Goal: Information Seeking & Learning: Check status

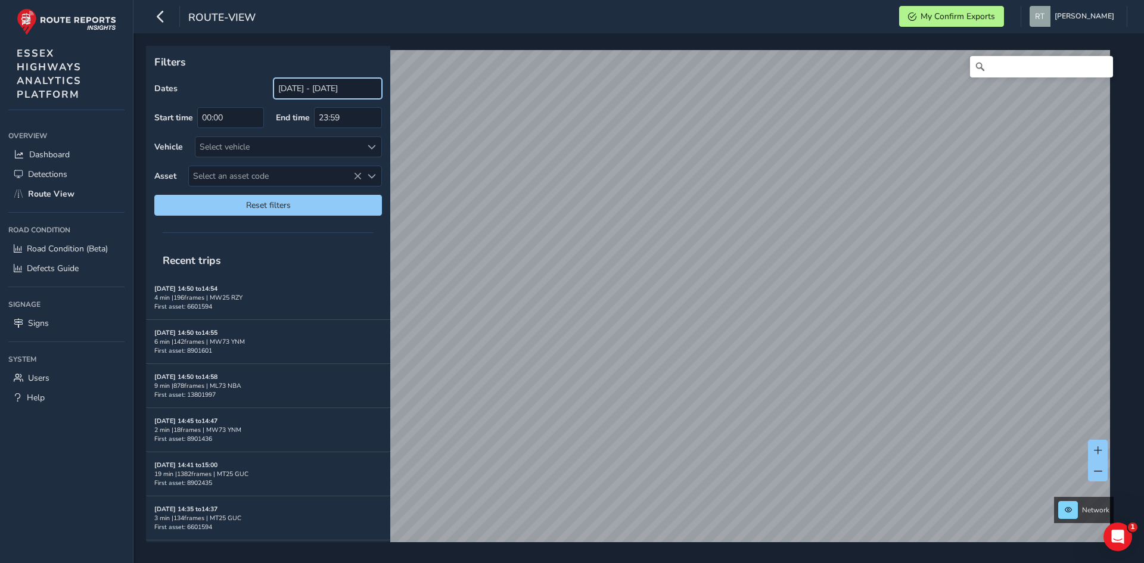
click at [285, 91] on input "[DATE] - [DATE]" at bounding box center [327, 88] width 108 height 21
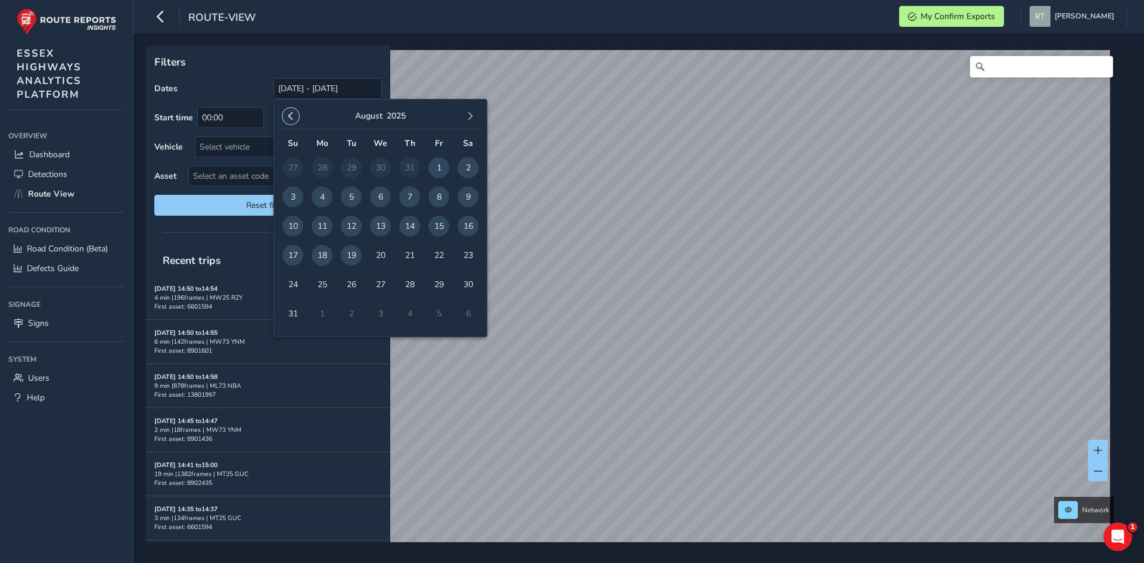
click at [291, 117] on span "button" at bounding box center [290, 116] width 8 height 8
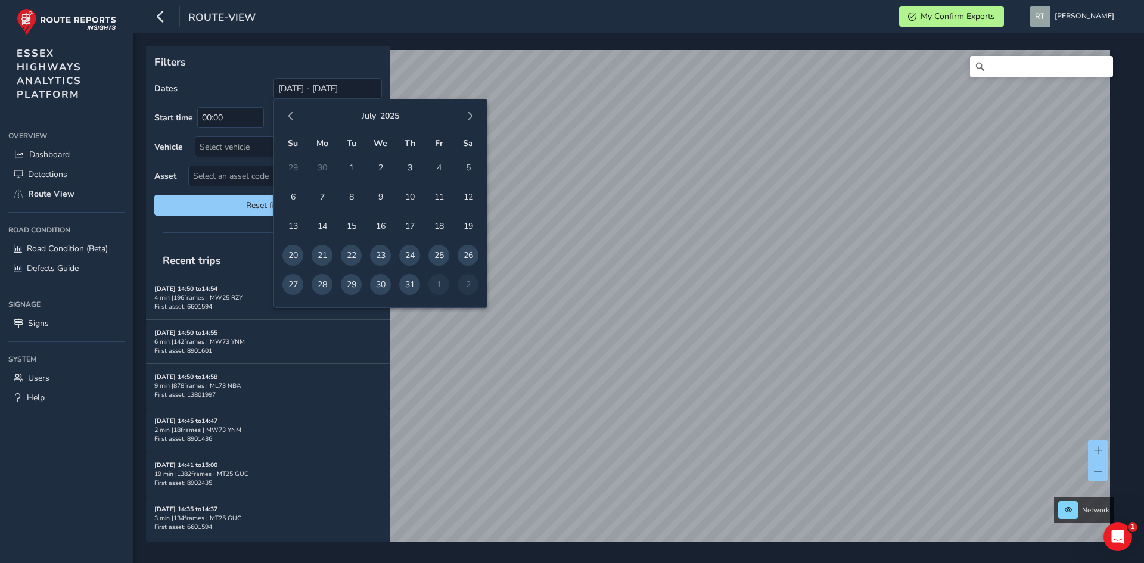
click at [291, 117] on span "button" at bounding box center [290, 116] width 8 height 8
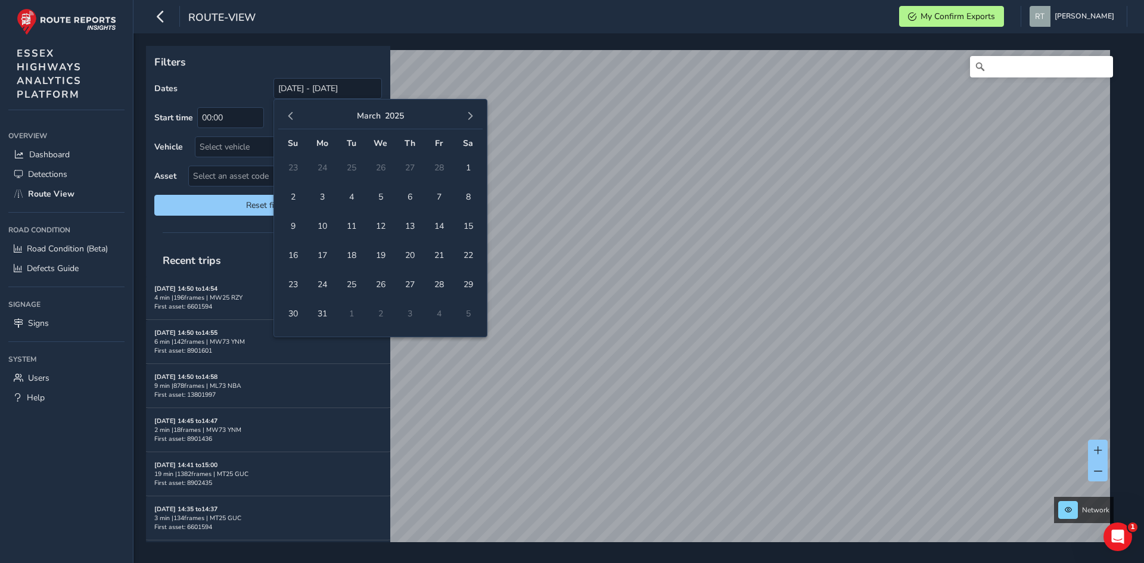
click at [291, 117] on span "button" at bounding box center [290, 116] width 8 height 8
click at [380, 169] on span "1" at bounding box center [380, 167] width 21 height 21
click at [471, 120] on span "button" at bounding box center [470, 116] width 8 height 8
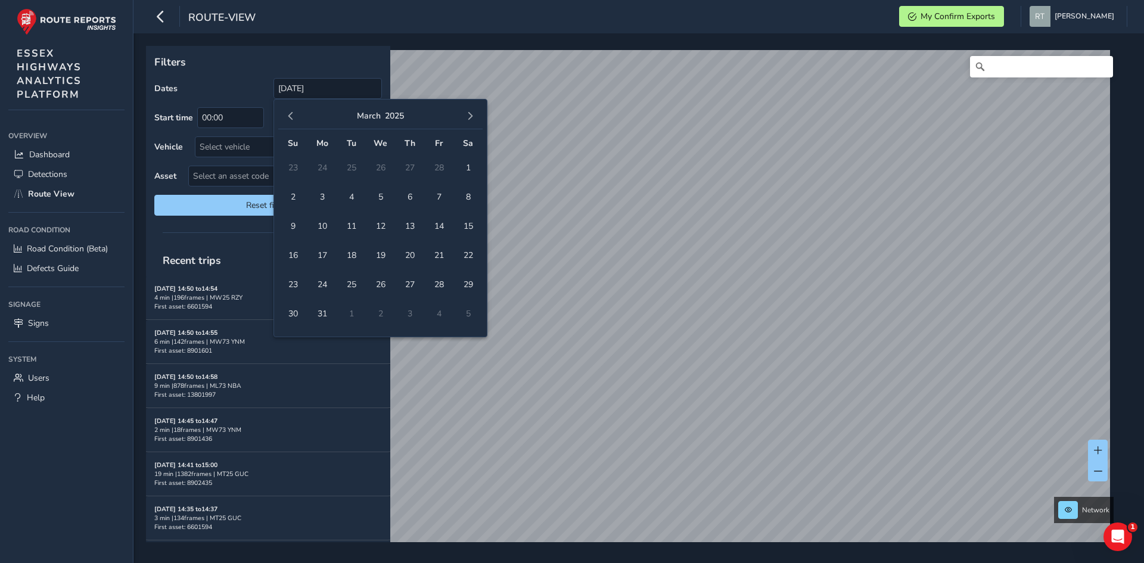
click at [471, 120] on span "button" at bounding box center [470, 116] width 8 height 8
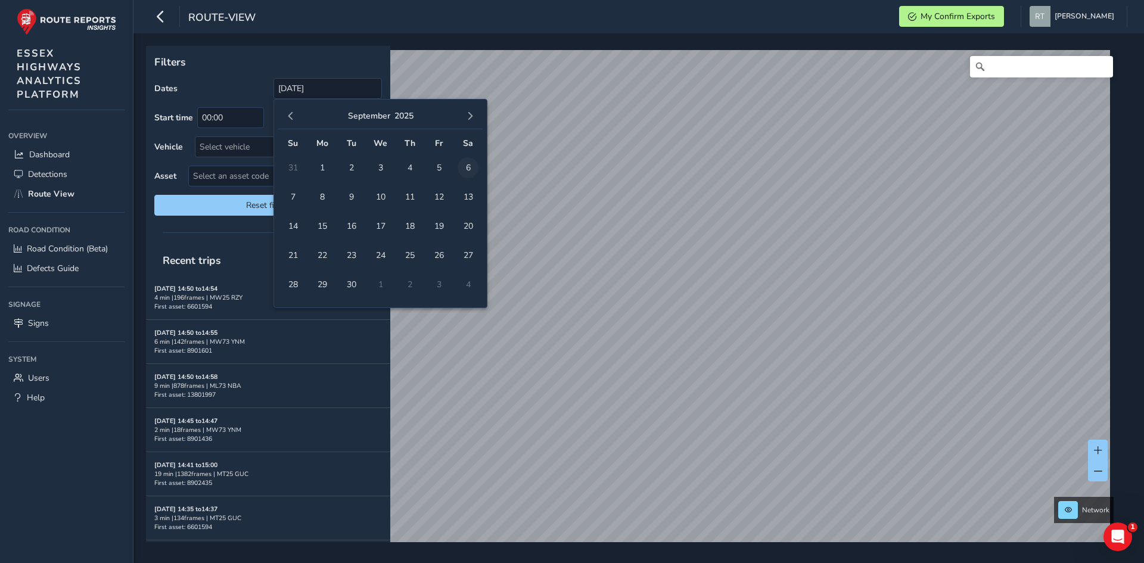
click at [470, 166] on span "6" at bounding box center [467, 167] width 21 height 21
type input "[DATE] - [DATE]"
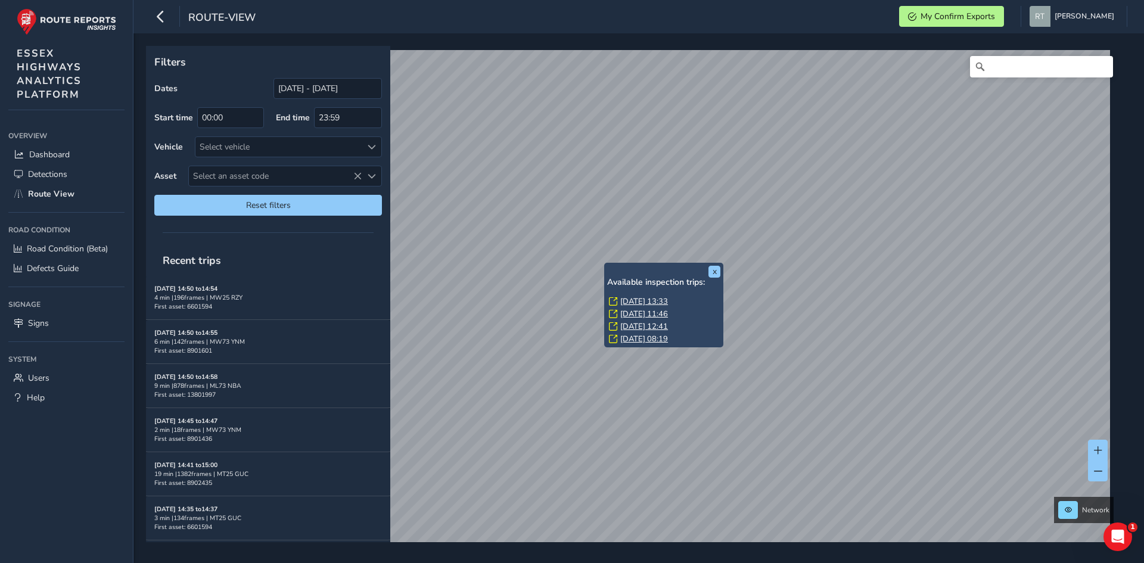
click at [634, 304] on link "[DATE] 13:33" at bounding box center [644, 301] width 48 height 11
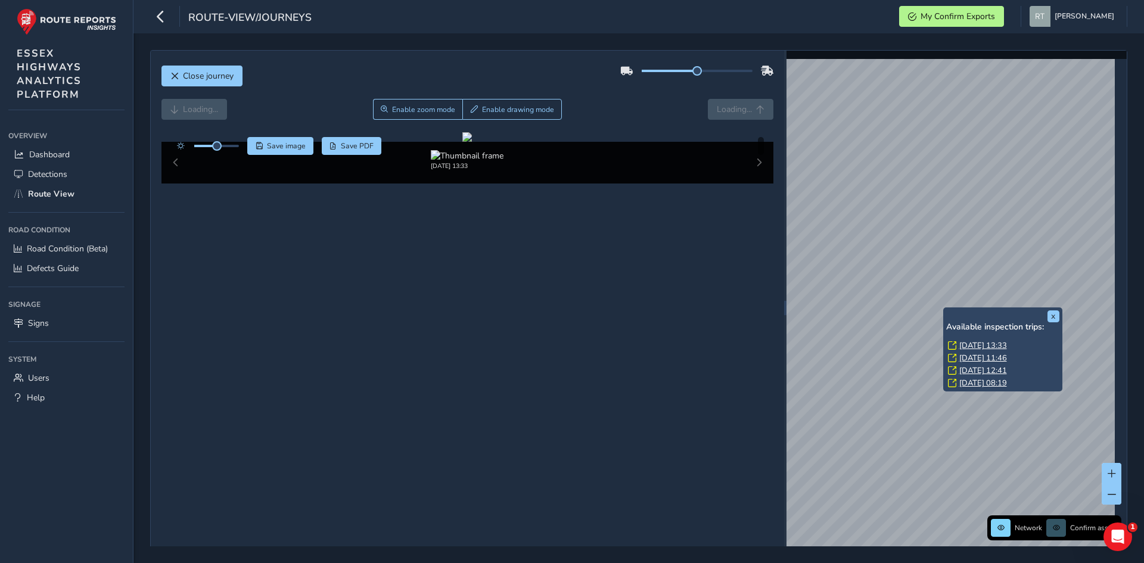
click at [970, 344] on link "[DATE] 13:33" at bounding box center [983, 345] width 48 height 11
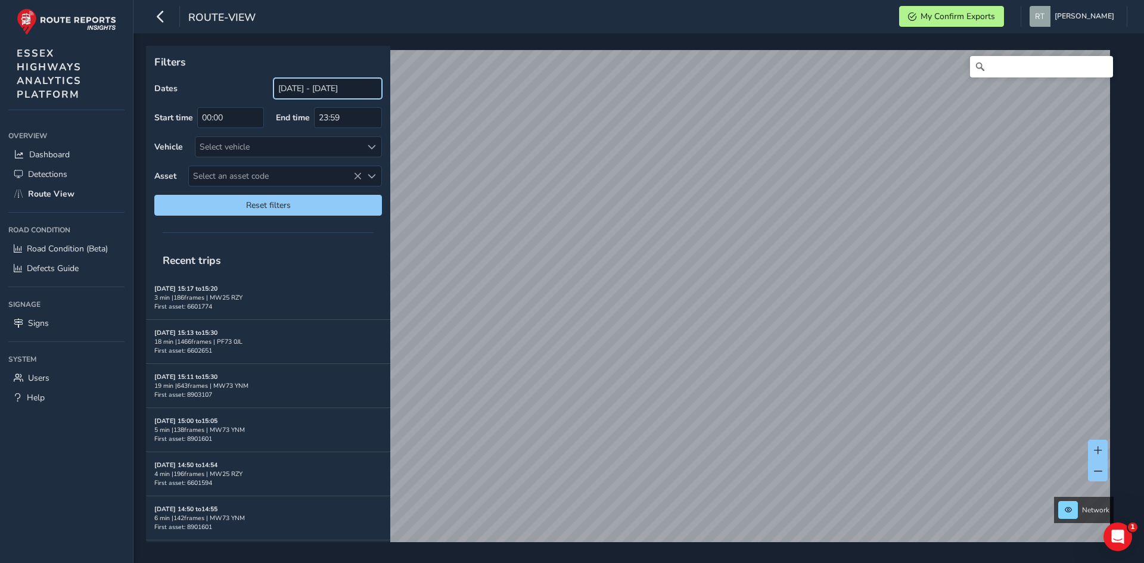
click at [294, 93] on input "[DATE] - [DATE]" at bounding box center [327, 88] width 108 height 21
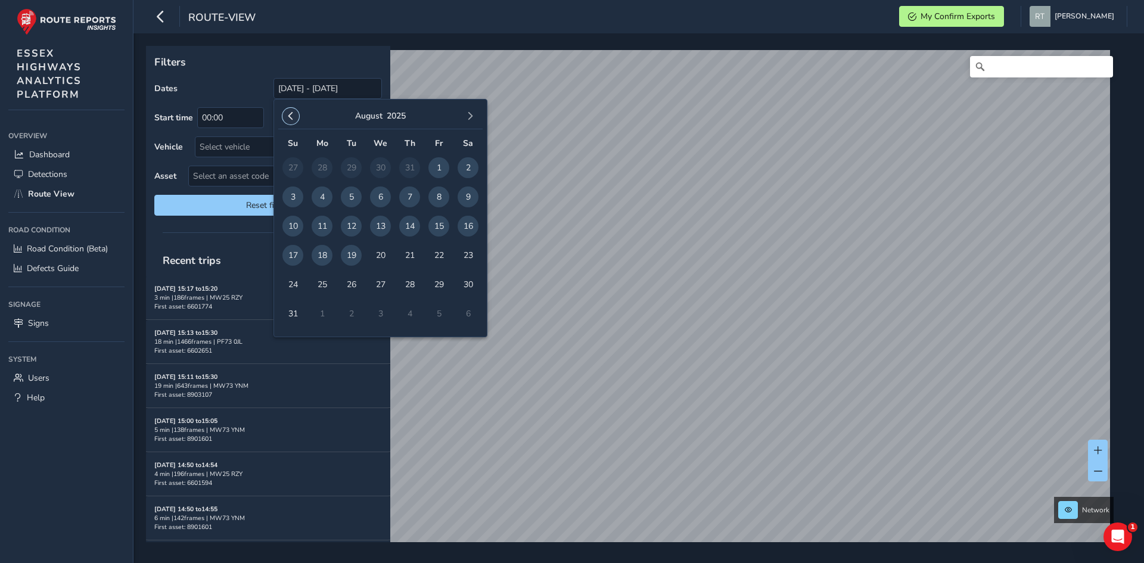
click at [284, 116] on button "button" at bounding box center [290, 116] width 17 height 17
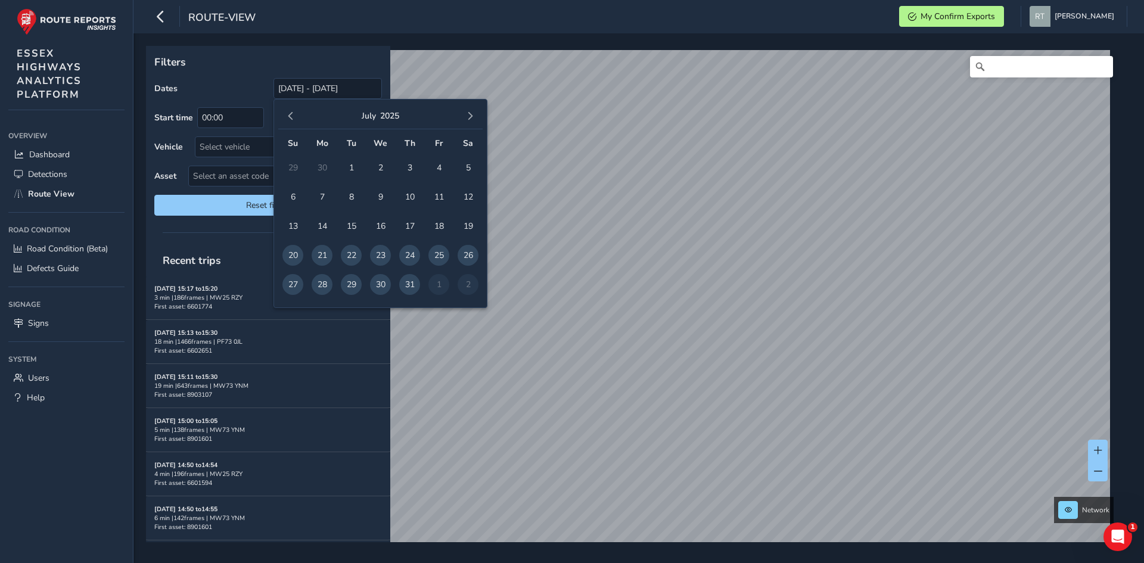
click at [284, 116] on button "button" at bounding box center [290, 116] width 17 height 17
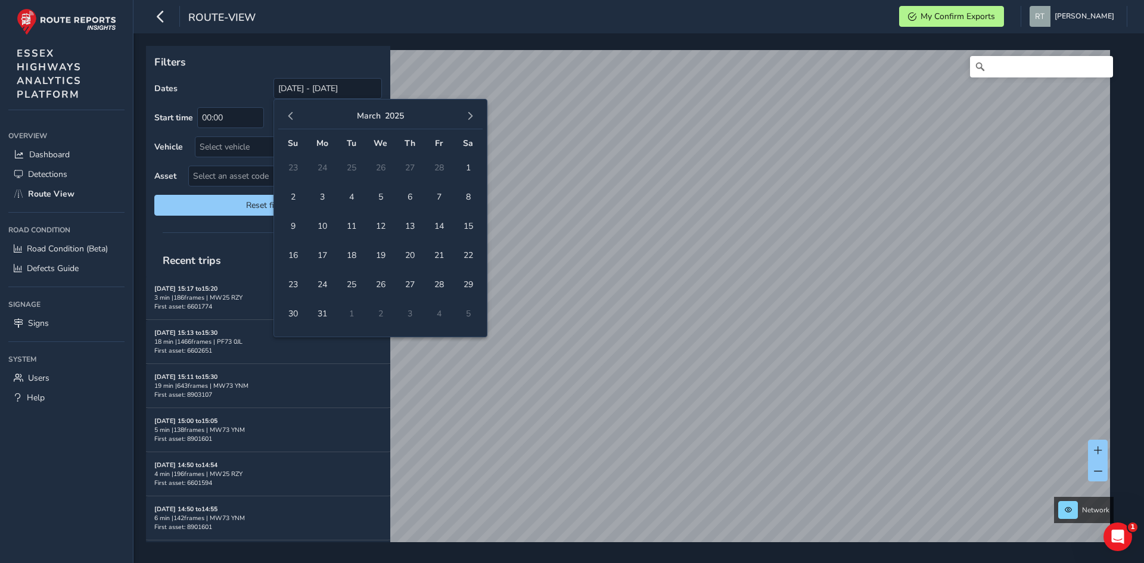
click at [284, 116] on button "button" at bounding box center [290, 116] width 17 height 17
click at [474, 165] on span "1" at bounding box center [467, 167] width 21 height 21
click at [474, 117] on span "button" at bounding box center [470, 116] width 8 height 8
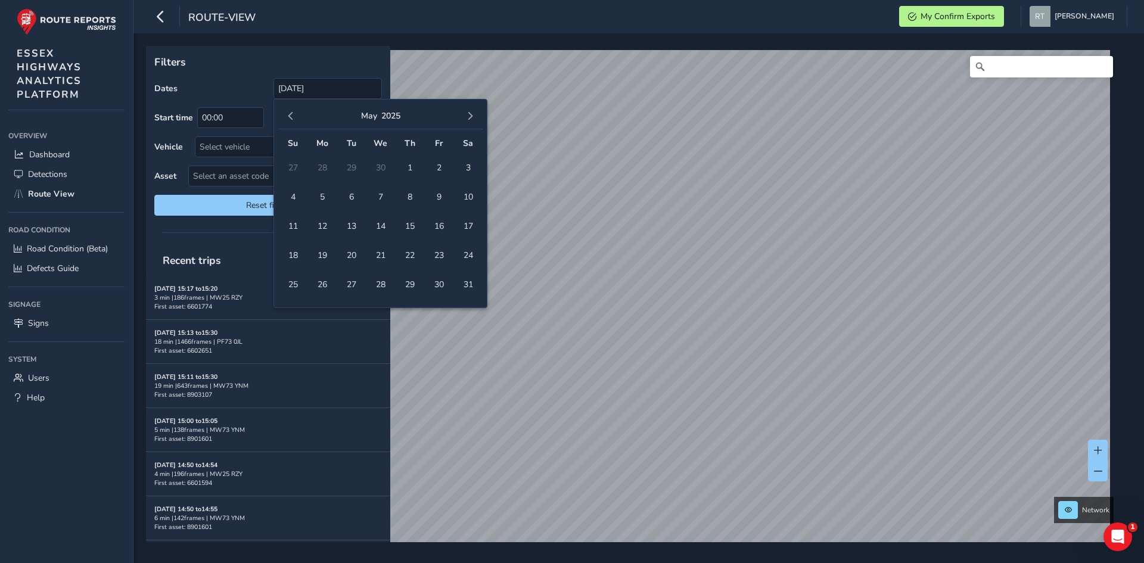
click at [474, 117] on span "button" at bounding box center [470, 116] width 8 height 8
click at [470, 226] on span "16" at bounding box center [467, 226] width 21 height 21
type input "01/02/2025 - 16/08/2025"
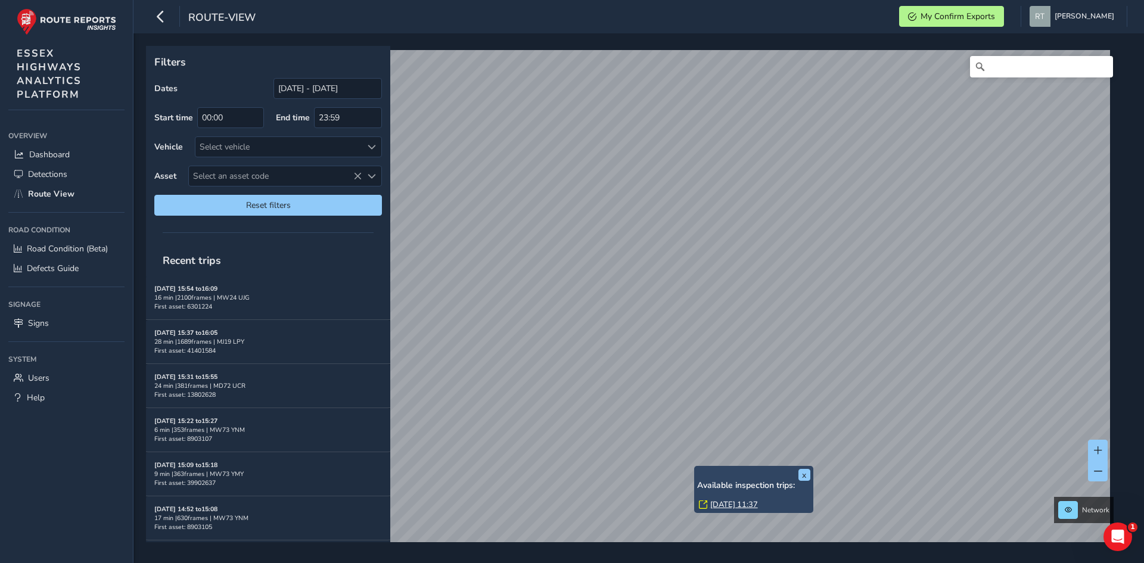
click at [727, 503] on link "Tue, 24 Jun, 11:37" at bounding box center [734, 504] width 48 height 11
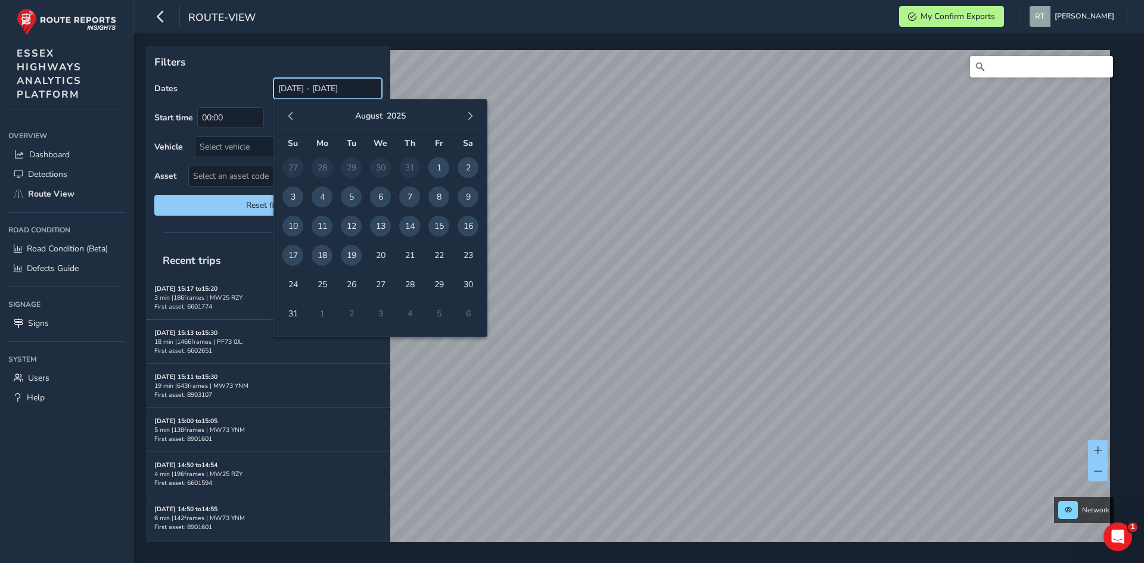
click at [297, 86] on input "[DATE] - [DATE]" at bounding box center [327, 88] width 108 height 21
click at [286, 116] on button "button" at bounding box center [290, 116] width 17 height 17
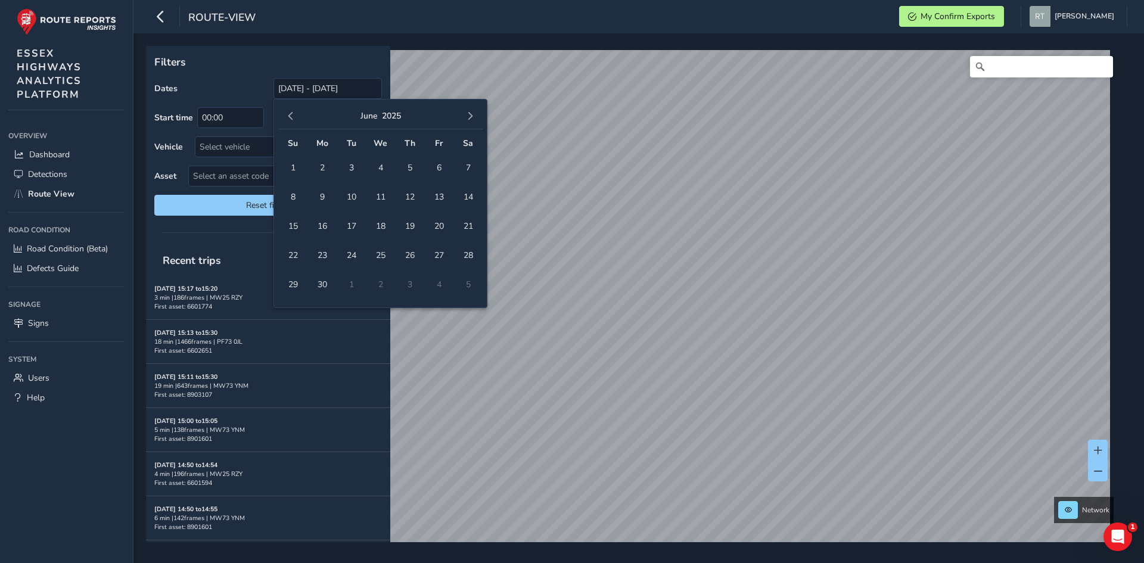
click at [286, 116] on button "button" at bounding box center [290, 116] width 17 height 17
click at [383, 168] on span "1" at bounding box center [380, 167] width 21 height 21
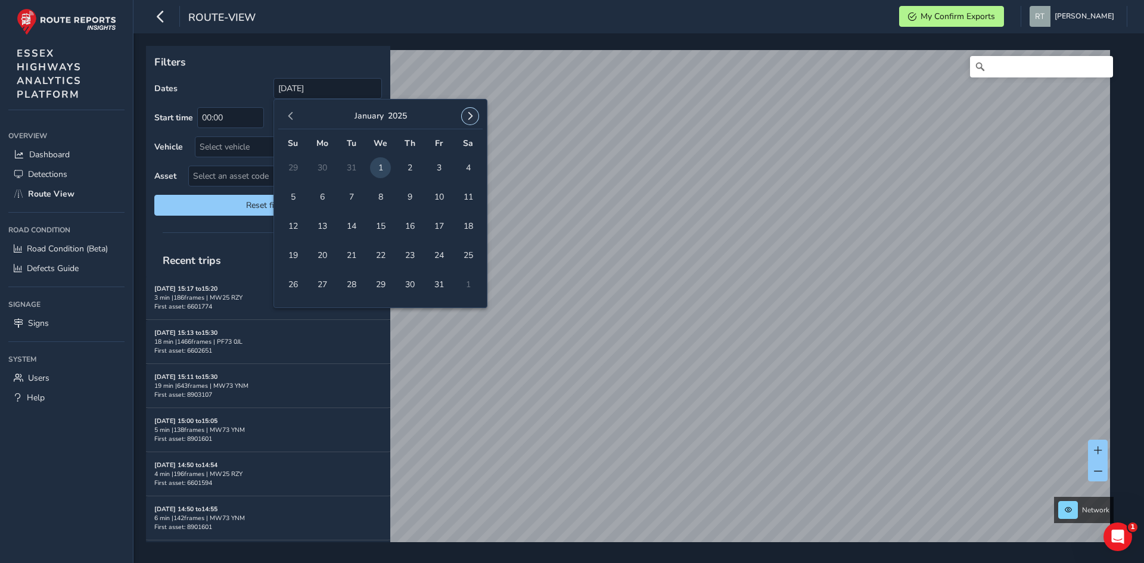
click at [466, 120] on span "button" at bounding box center [470, 116] width 8 height 8
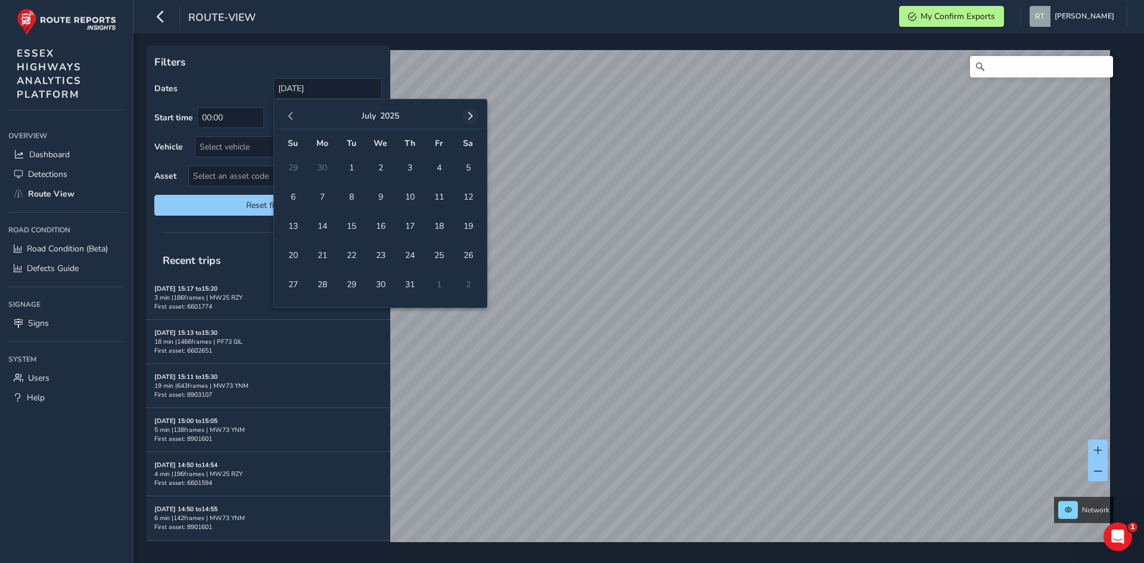
click at [468, 120] on span "button" at bounding box center [470, 116] width 8 height 8
click at [469, 167] on span "6" at bounding box center [467, 167] width 21 height 21
click at [284, 92] on input "[DATE] - [DATE]" at bounding box center [327, 88] width 108 height 21
click at [295, 114] on button "button" at bounding box center [290, 116] width 17 height 17
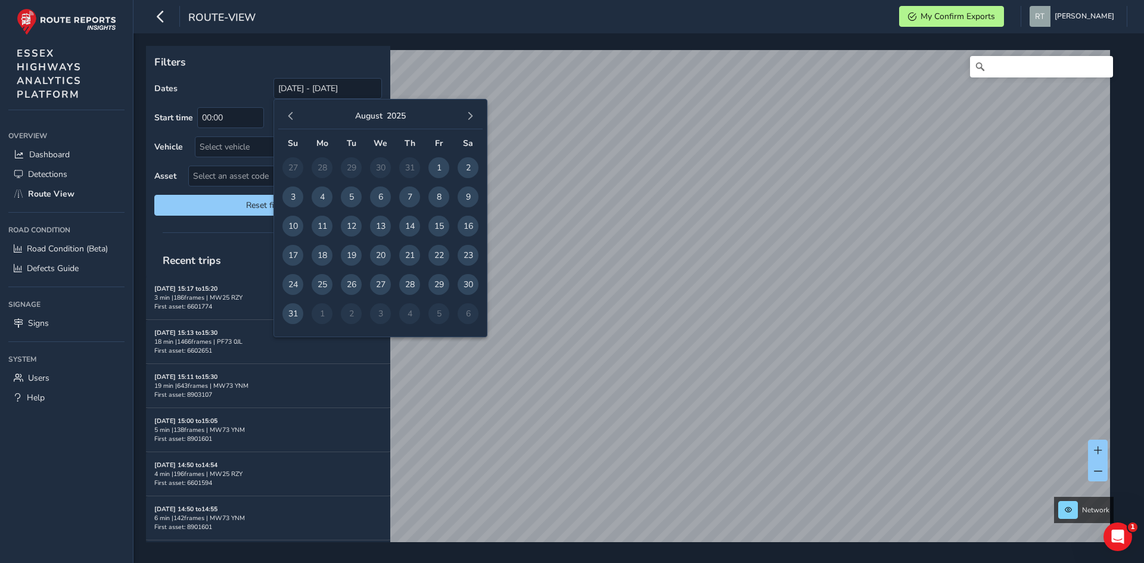
click at [295, 114] on button "button" at bounding box center [290, 116] width 17 height 17
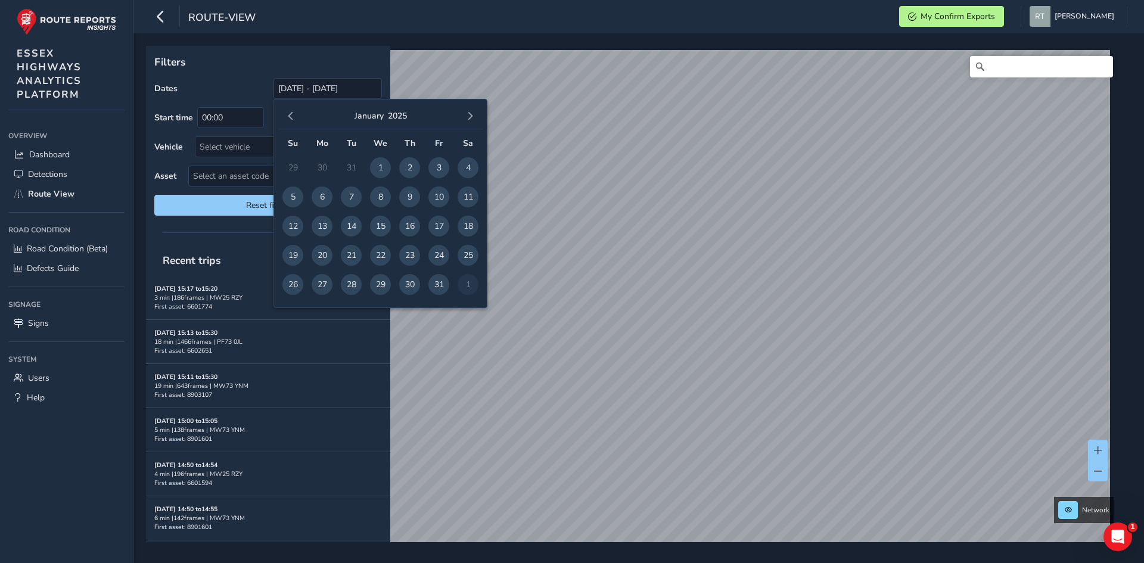
click at [295, 114] on button "button" at bounding box center [290, 116] width 17 height 17
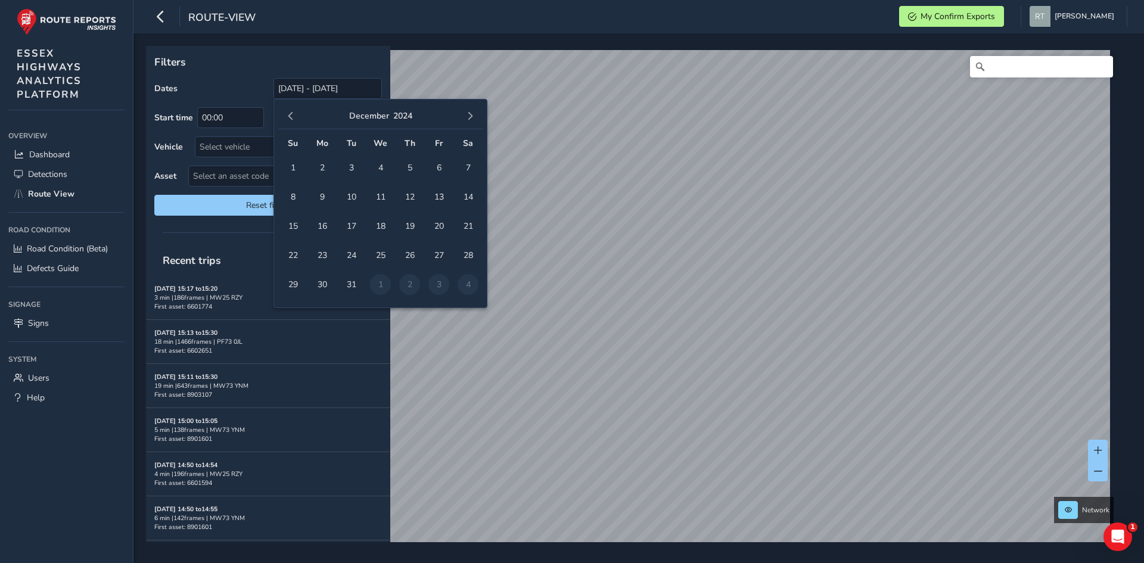
click at [295, 114] on button "button" at bounding box center [290, 116] width 17 height 17
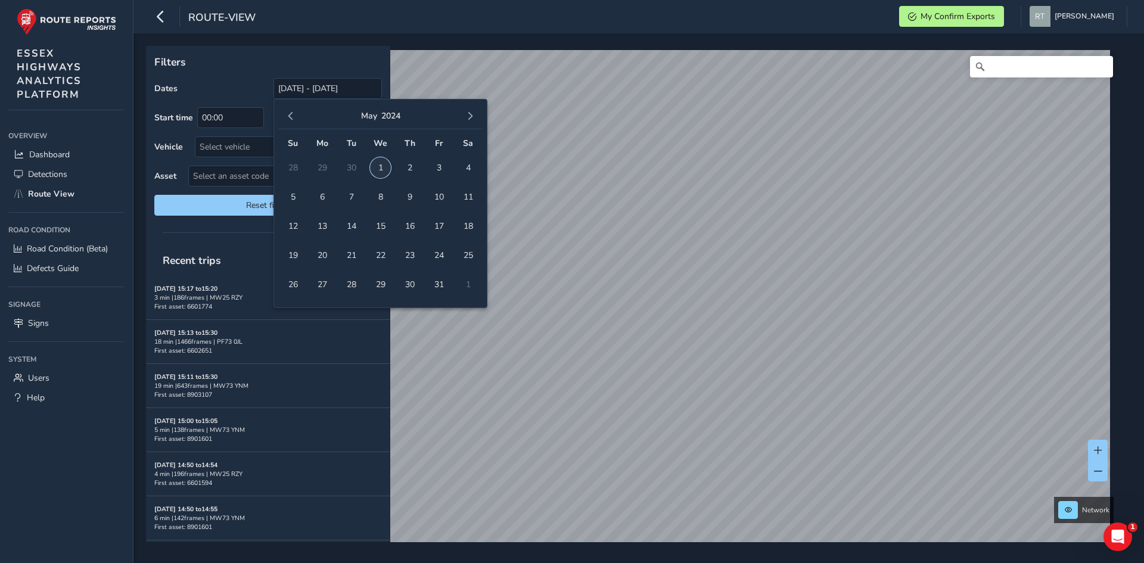
click at [376, 168] on span "1" at bounding box center [380, 167] width 21 height 21
click at [473, 117] on span "button" at bounding box center [470, 116] width 8 height 8
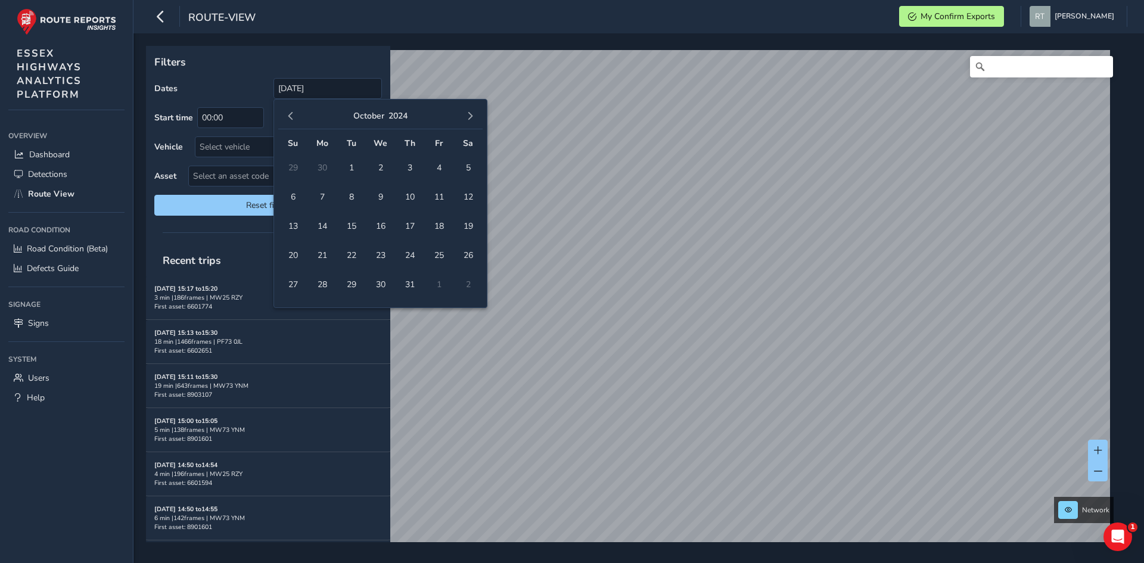
click at [473, 117] on span "button" at bounding box center [470, 116] width 8 height 8
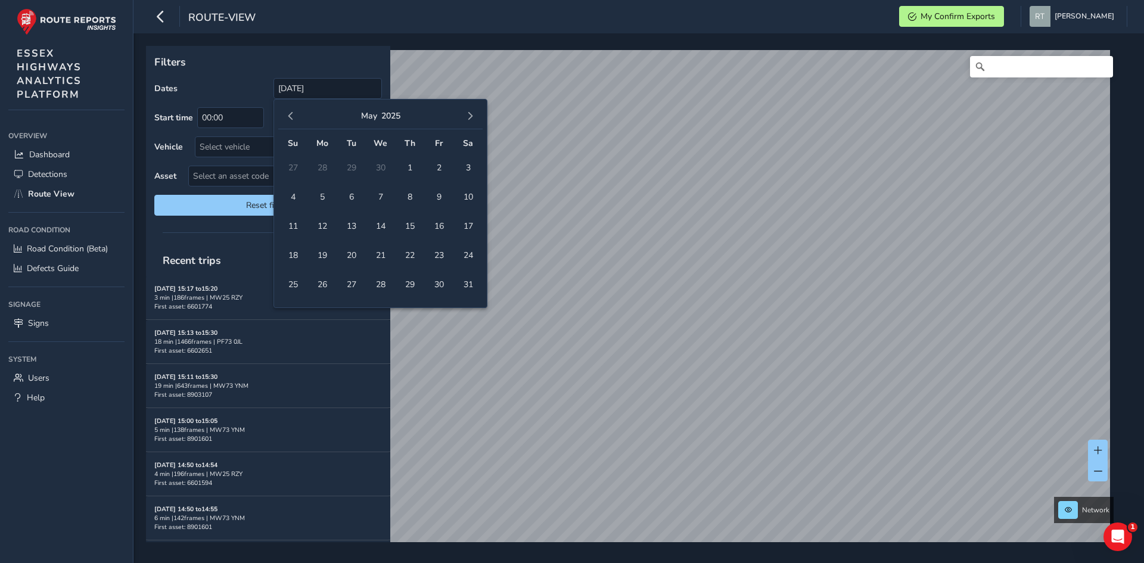
click at [473, 117] on span "button" at bounding box center [470, 116] width 8 height 8
click at [474, 172] on span "6" at bounding box center [467, 167] width 21 height 21
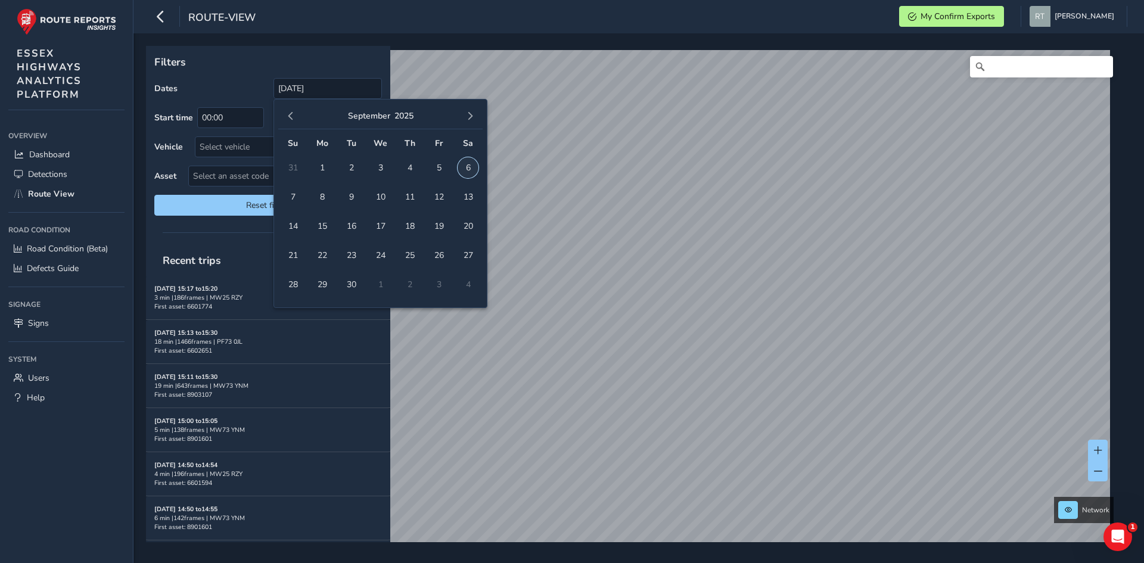
type input "01/05/2024 - 06/09/2025"
